Goal: Task Accomplishment & Management: Use online tool/utility

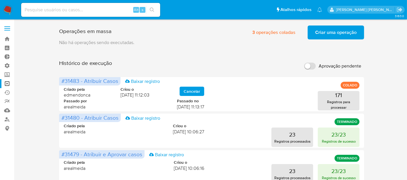
click at [119, 9] on input at bounding box center [90, 10] width 139 height 8
paste input "aWMoEO75XaS4NDOPR8TMO4bW"
type input "aWMoEO75XaS4NDOPR8TMO4bW"
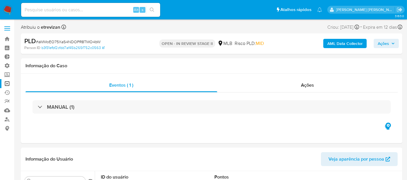
select select "10"
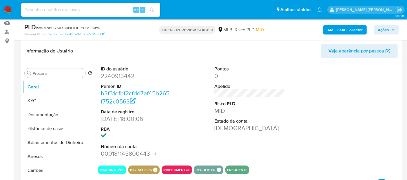
scroll to position [90, 0]
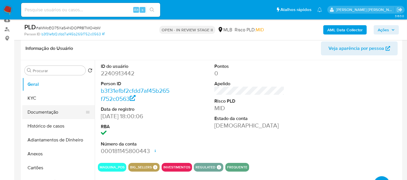
click at [46, 114] on button "Documentação" at bounding box center [56, 112] width 68 height 14
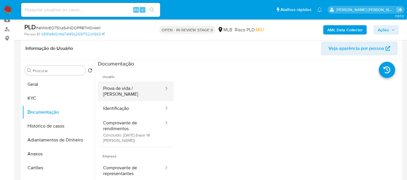
click at [122, 90] on button "Prova de vida / Selfie" at bounding box center [131, 91] width 67 height 20
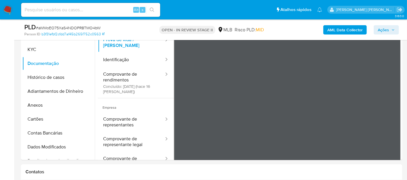
scroll to position [142, 0]
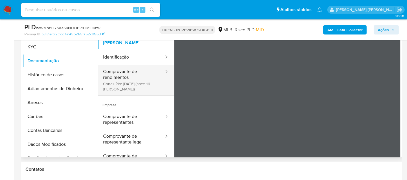
click at [125, 82] on button "Comprovante de rendimentos Concluído: 29/09/2025 (hace 16 días)" at bounding box center [131, 80] width 67 height 31
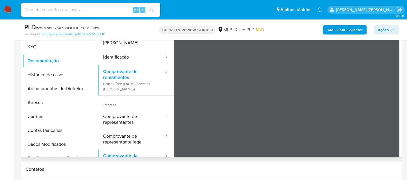
scroll to position [50, 0]
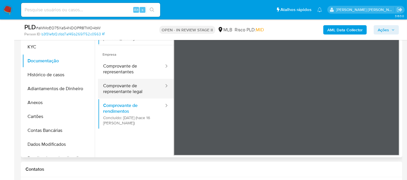
click at [141, 88] on button "Comprovante de representante legal" at bounding box center [131, 89] width 67 height 20
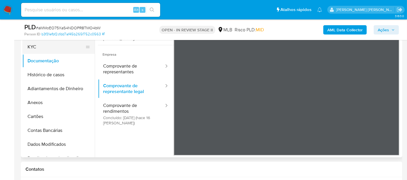
click at [65, 50] on button "KYC" at bounding box center [56, 47] width 68 height 14
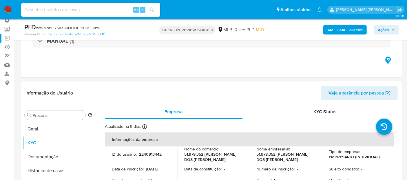
scroll to position [43, 0]
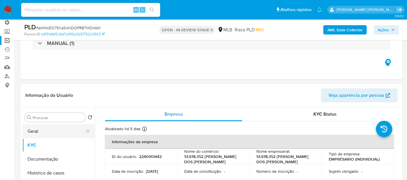
click at [47, 130] on button "Geral" at bounding box center [56, 131] width 68 height 14
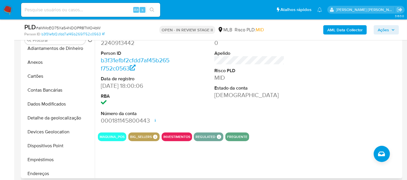
scroll to position [69, 0]
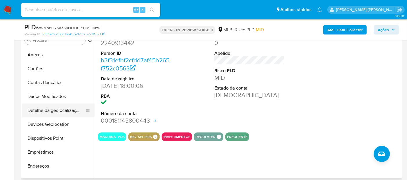
click at [72, 114] on button "Detalhe da geolocalização" at bounding box center [56, 111] width 68 height 14
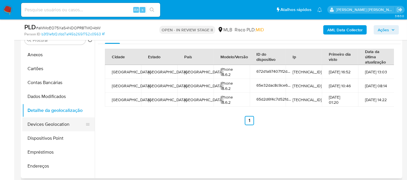
click at [64, 126] on button "Devices Geolocation" at bounding box center [56, 124] width 68 height 14
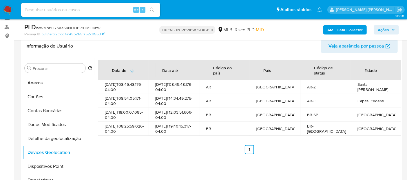
scroll to position [90, 0]
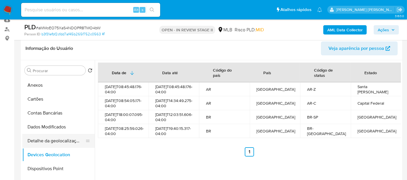
click at [63, 143] on button "Detalhe da geolocalização" at bounding box center [56, 141] width 68 height 14
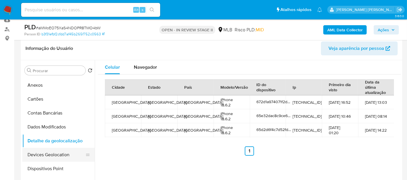
click at [60, 154] on button "Devices Geolocation" at bounding box center [56, 155] width 68 height 14
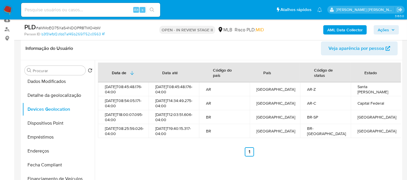
scroll to position [121, 0]
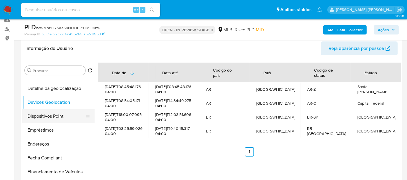
click at [66, 115] on button "Dispositivos Point" at bounding box center [56, 116] width 68 height 14
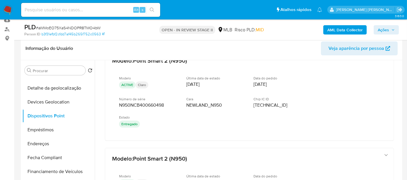
scroll to position [123, 0]
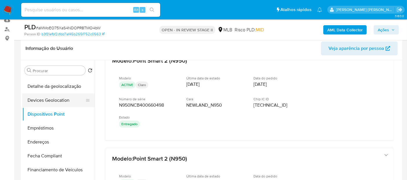
click at [67, 103] on button "Devices Geolocation" at bounding box center [56, 100] width 68 height 14
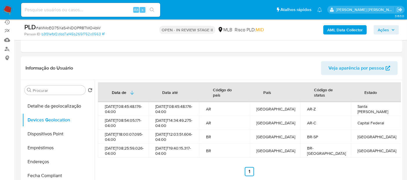
scroll to position [70, 0]
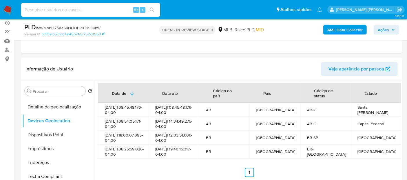
click at [6, 10] on img at bounding box center [8, 10] width 10 height 10
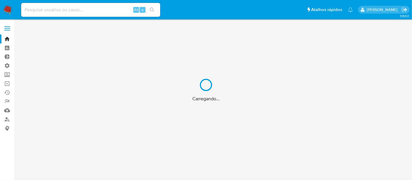
click at [8, 84] on div "Carregando..." at bounding box center [206, 90] width 412 height 180
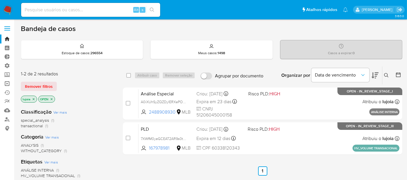
click at [6, 83] on link "Operações em massa" at bounding box center [34, 83] width 69 height 9
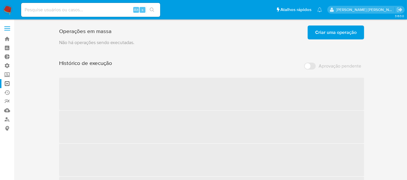
click at [341, 33] on span "Criar uma operação" at bounding box center [335, 32] width 41 height 13
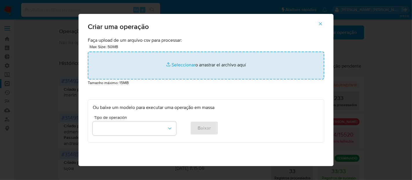
click at [178, 65] on input "file" at bounding box center [206, 66] width 237 height 28
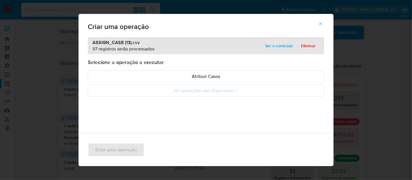
click at [322, 24] on icon "button" at bounding box center [320, 23] width 5 height 5
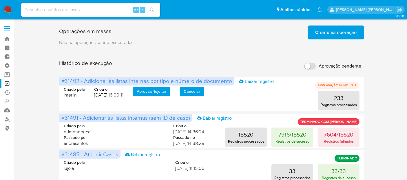
click at [335, 34] on span "Criar uma operação" at bounding box center [335, 32] width 41 height 13
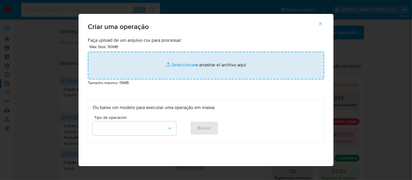
click at [182, 66] on input "file" at bounding box center [206, 66] width 237 height 28
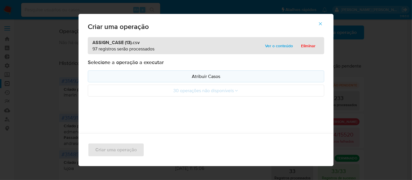
click at [195, 77] on p "Atribuir Casos" at bounding box center [206, 76] width 227 height 7
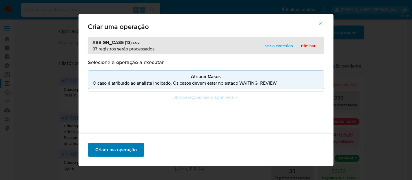
click at [122, 146] on span "Criar uma operação" at bounding box center [115, 150] width 41 height 13
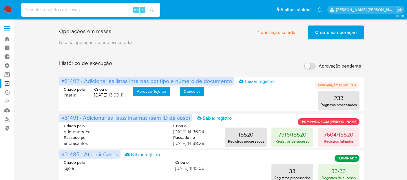
click at [111, 10] on input at bounding box center [90, 10] width 139 height 8
paste input "aWMoEO75XaS4NDOPR8TMO4bW"
type input "aWMoEO75XaS4NDOPR8TMO4bW"
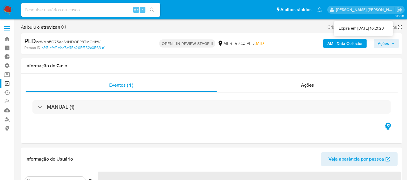
select select "10"
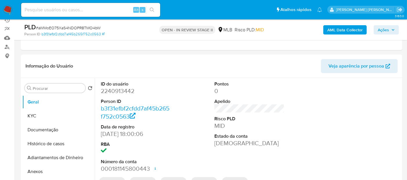
scroll to position [71, 0]
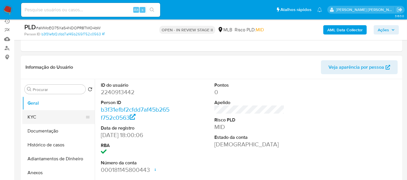
click at [69, 115] on button "KYC" at bounding box center [56, 117] width 68 height 14
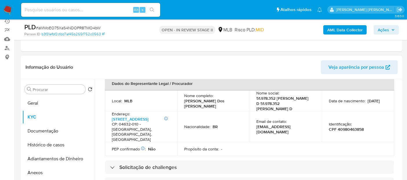
scroll to position [193, 0]
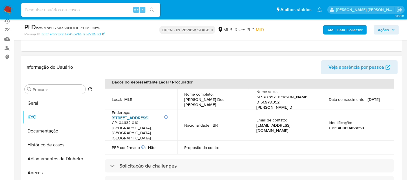
click at [122, 115] on link "[STREET_ADDRESS]" at bounding box center [130, 118] width 37 height 6
